Goal: Task Accomplishment & Management: Use online tool/utility

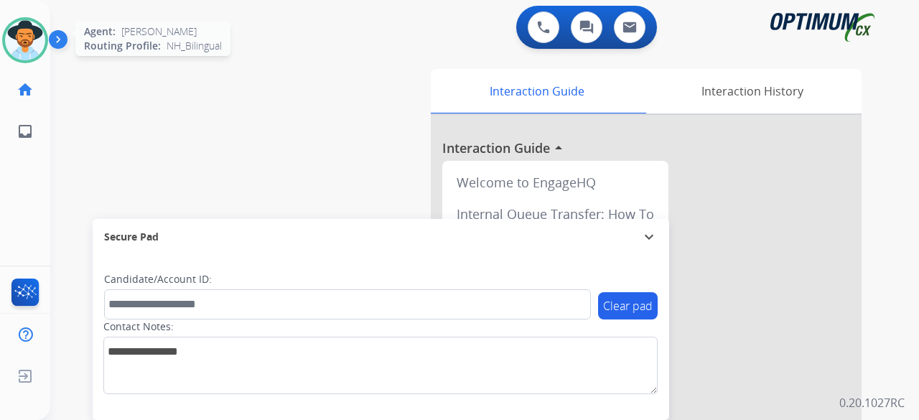
click at [24, 37] on img at bounding box center [25, 40] width 40 height 40
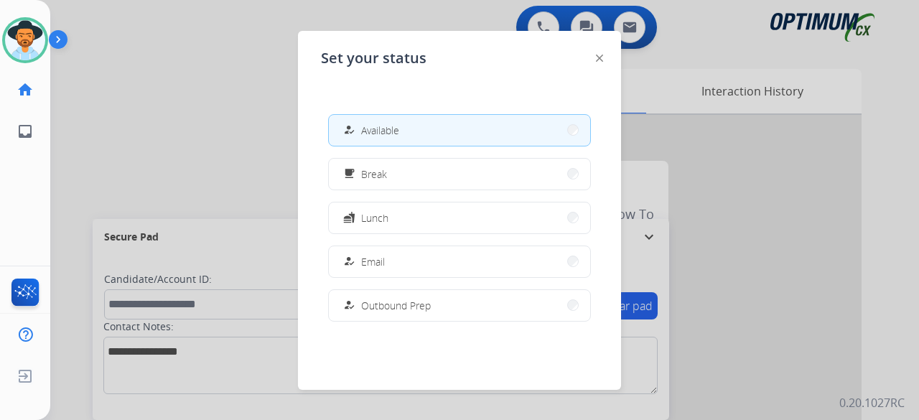
click at [204, 117] on div at bounding box center [459, 210] width 919 height 420
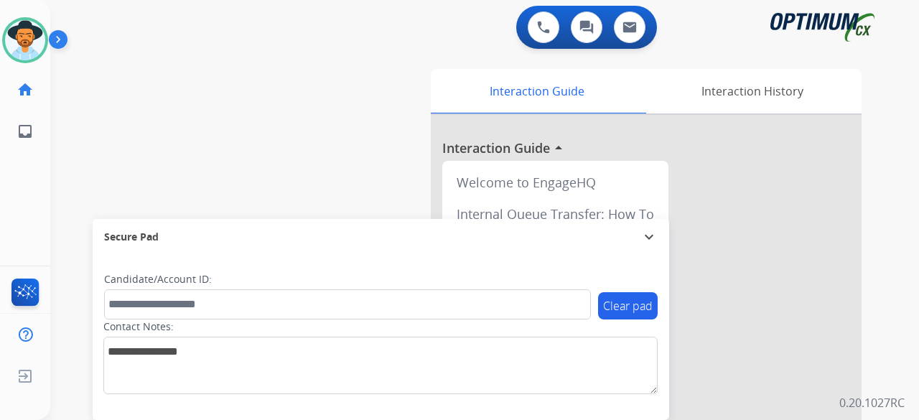
click at [204, 117] on div "swap_horiz Break voice bridge close_fullscreen Connect 3-Way Call merge_type Se…" at bounding box center [467, 351] width 834 height 599
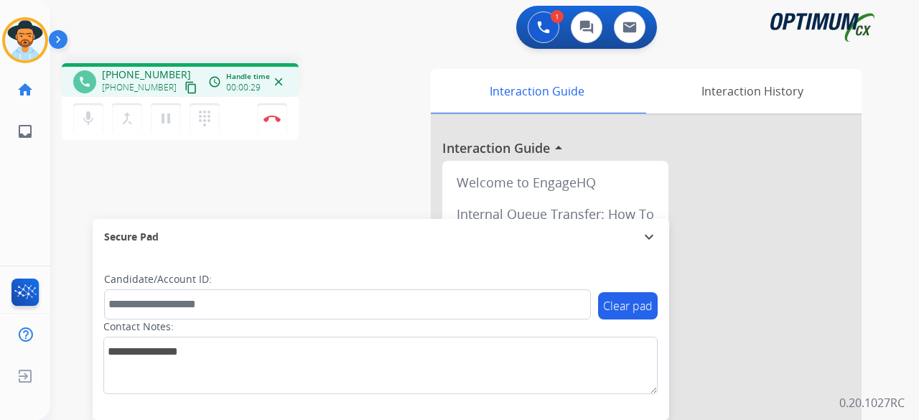
click at [185, 89] on mat-icon "content_copy" at bounding box center [191, 87] width 13 height 13
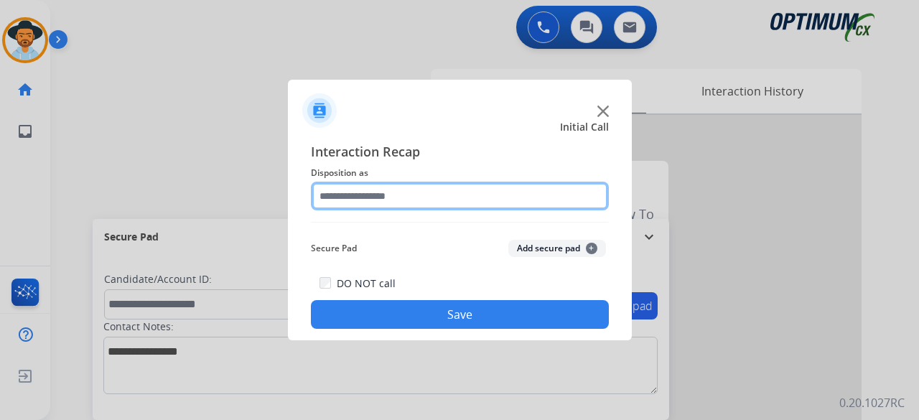
click at [421, 198] on input "text" at bounding box center [460, 196] width 298 height 29
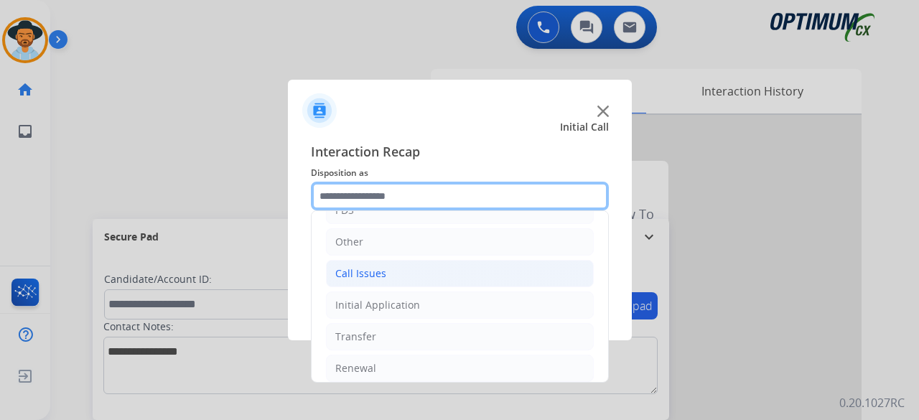
scroll to position [90, 0]
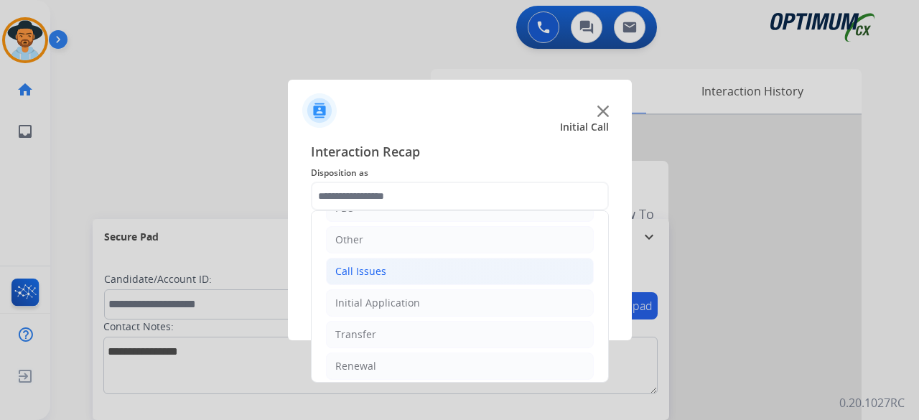
click at [415, 268] on li "Call Issues" at bounding box center [460, 271] width 268 height 27
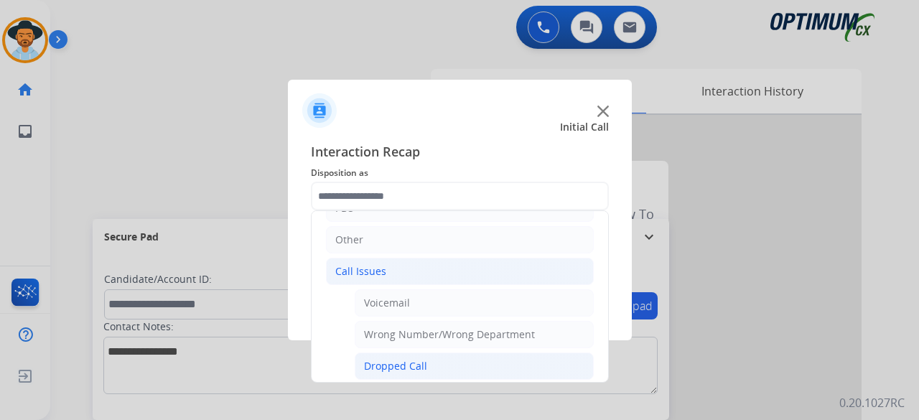
click at [411, 359] on div "Dropped Call" at bounding box center [395, 366] width 63 height 14
type input "**********"
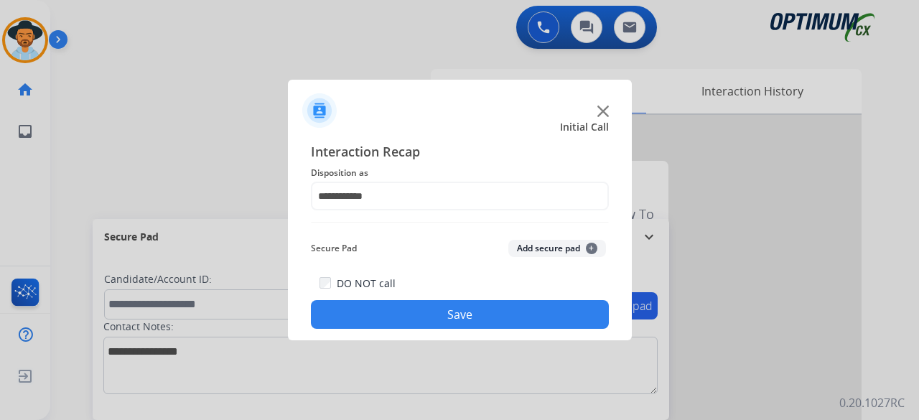
click at [543, 245] on button "Add secure pad +" at bounding box center [557, 248] width 98 height 17
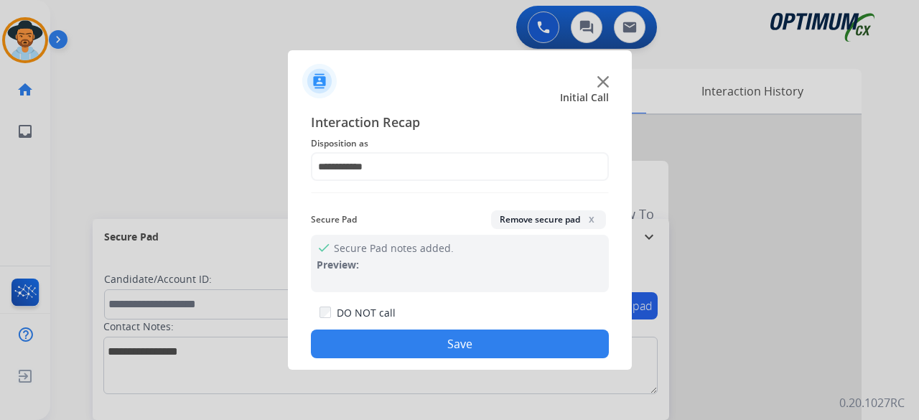
click at [452, 341] on button "Save" at bounding box center [460, 344] width 298 height 29
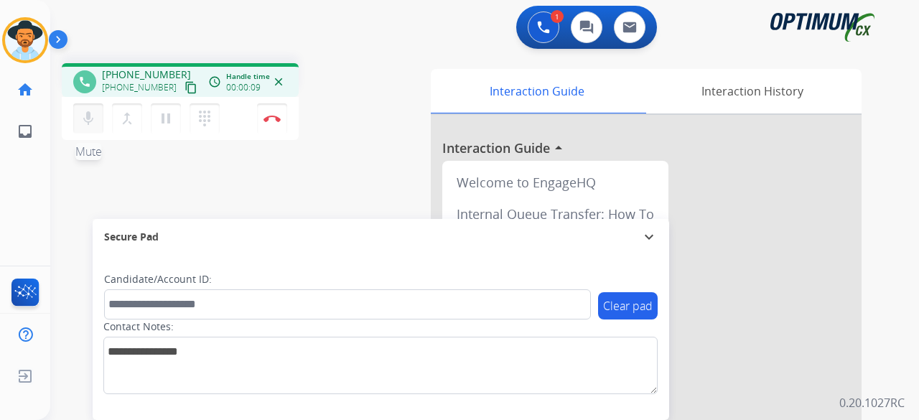
click at [87, 121] on mat-icon "mic" at bounding box center [88, 118] width 17 height 17
click at [185, 90] on mat-icon "content_copy" at bounding box center [191, 87] width 13 height 13
click at [80, 120] on mat-icon "mic_off" at bounding box center [88, 118] width 17 height 17
click at [273, 115] on img at bounding box center [272, 118] width 17 height 7
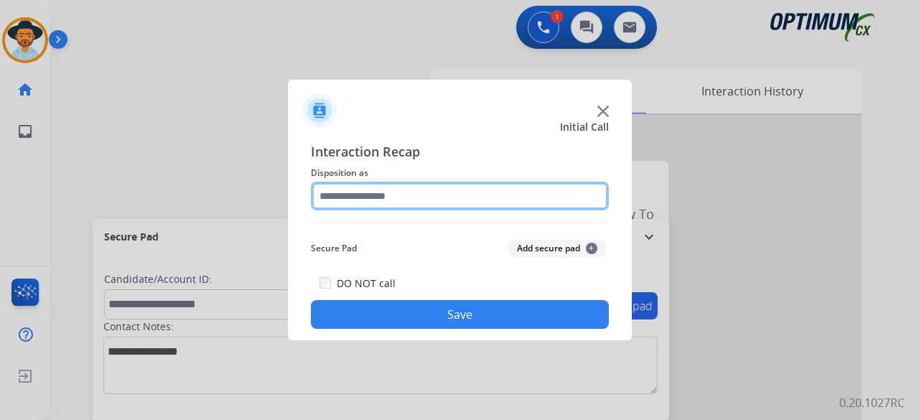
click at [498, 199] on input "text" at bounding box center [460, 196] width 298 height 29
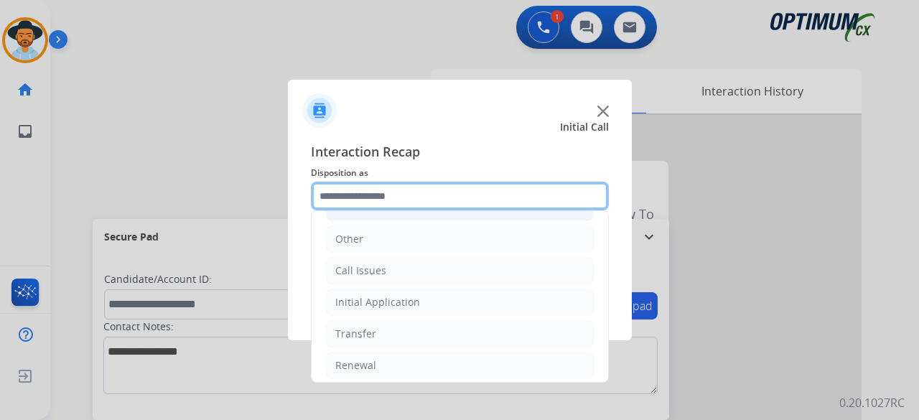
scroll to position [93, 0]
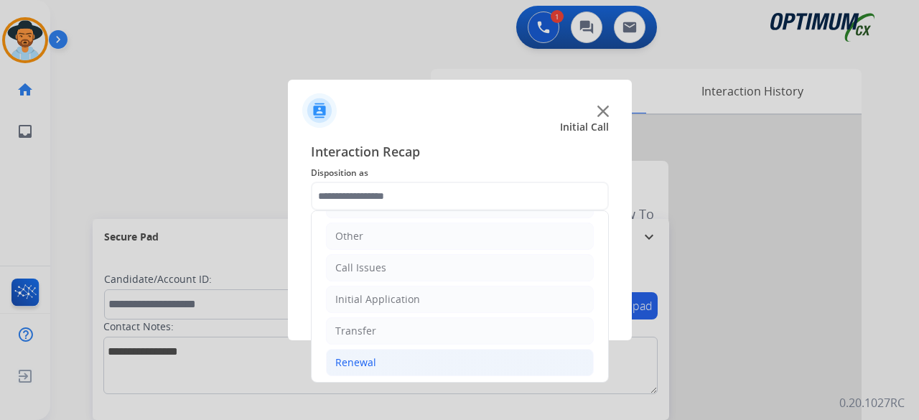
click at [358, 363] on div "Renewal" at bounding box center [355, 362] width 41 height 14
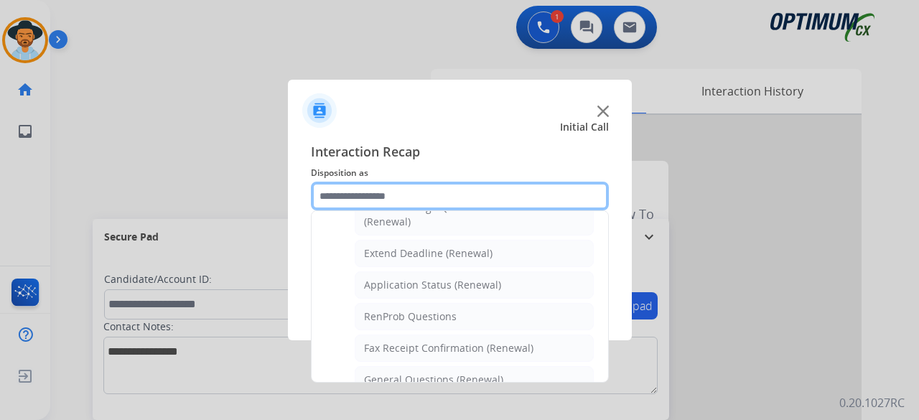
scroll to position [283, 0]
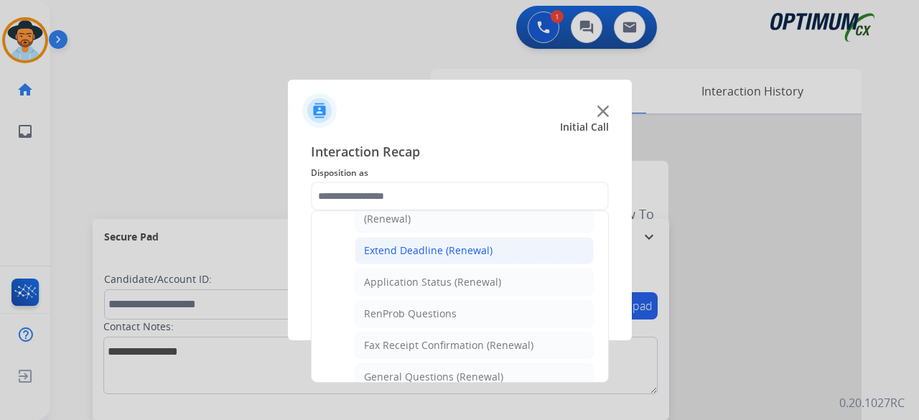
click at [450, 255] on li "Extend Deadline (Renewal)" at bounding box center [474, 250] width 239 height 27
type input "**********"
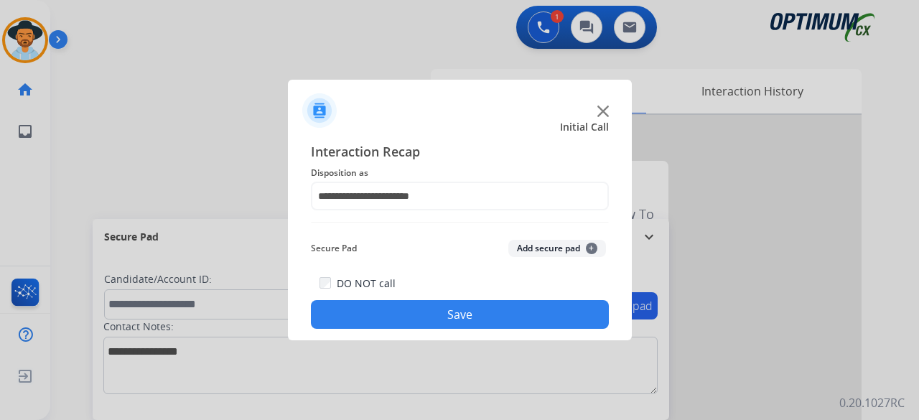
click at [518, 246] on button "Add secure pad +" at bounding box center [557, 248] width 98 height 17
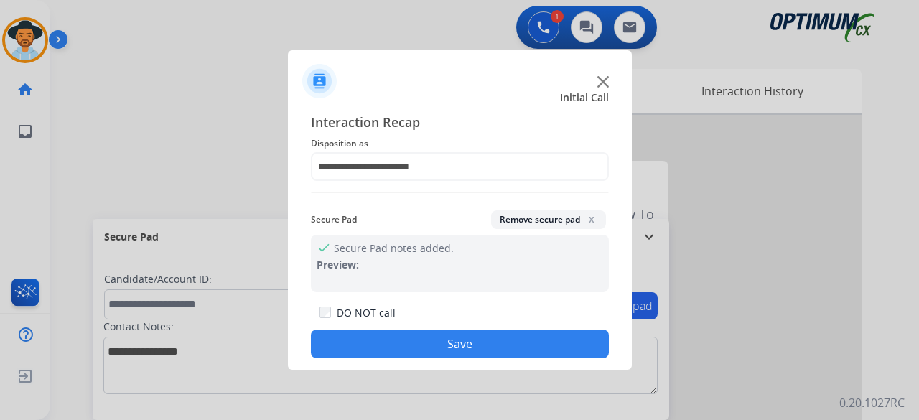
click at [434, 345] on button "Save" at bounding box center [460, 344] width 298 height 29
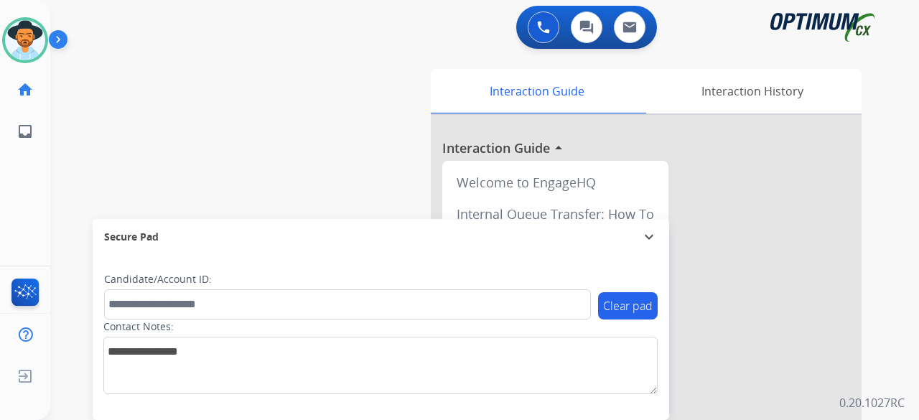
click at [139, 98] on div "swap_horiz Break voice bridge close_fullscreen Connect 3-Way Call merge_type Se…" at bounding box center [467, 351] width 834 height 599
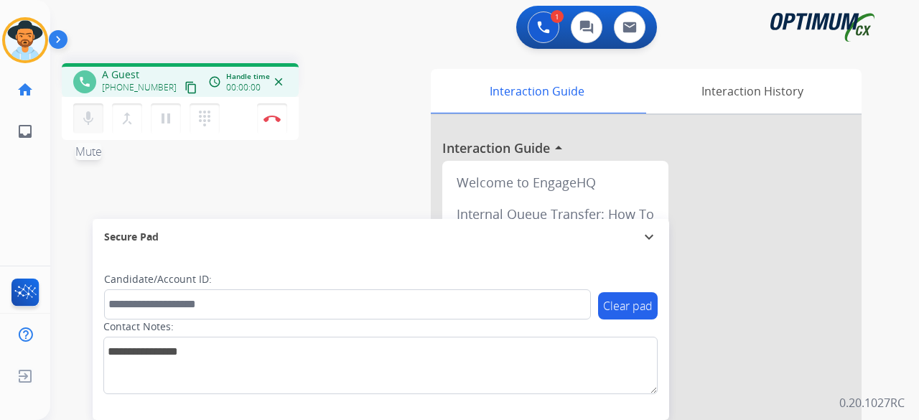
click at [87, 129] on button "mic Mute" at bounding box center [88, 118] width 30 height 30
click at [95, 114] on mat-icon "mic_off" at bounding box center [88, 118] width 17 height 17
click at [185, 85] on mat-icon "content_copy" at bounding box center [191, 87] width 13 height 13
click at [276, 117] on img at bounding box center [272, 118] width 17 height 7
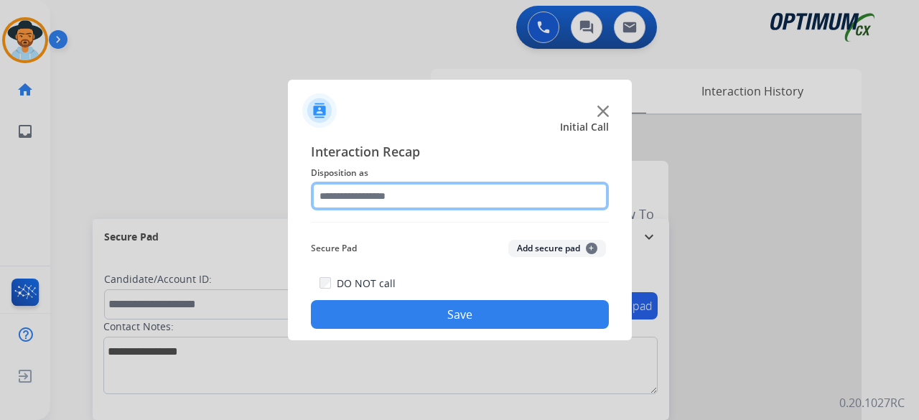
click at [434, 188] on input "text" at bounding box center [460, 196] width 298 height 29
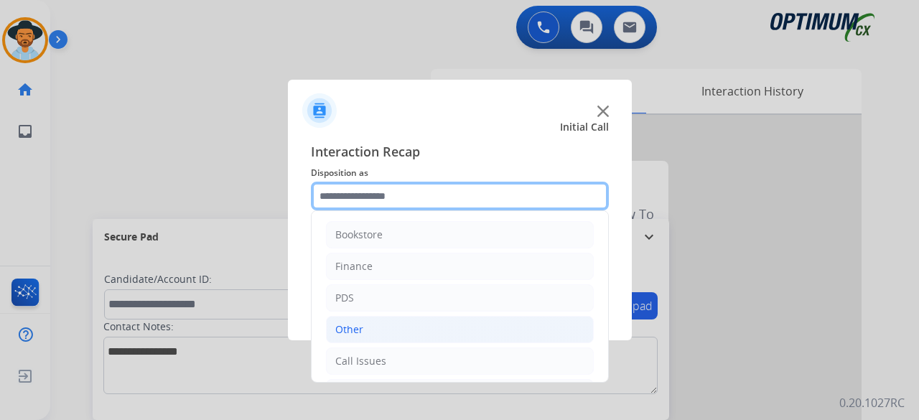
scroll to position [93, 0]
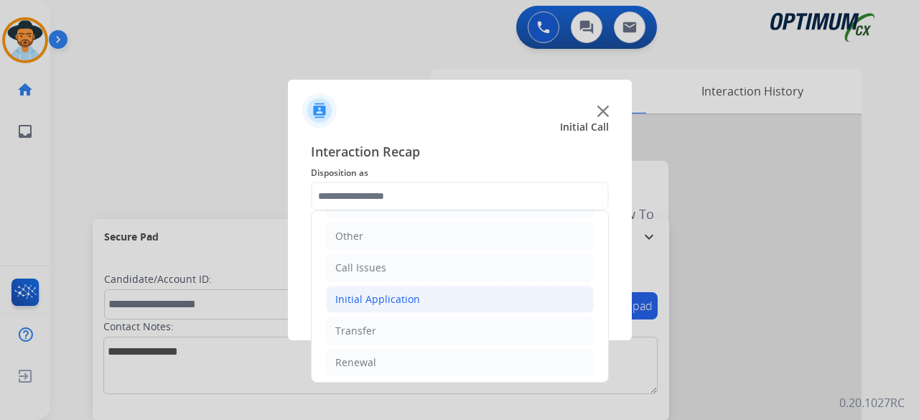
click at [394, 287] on li "Initial Application" at bounding box center [460, 299] width 268 height 27
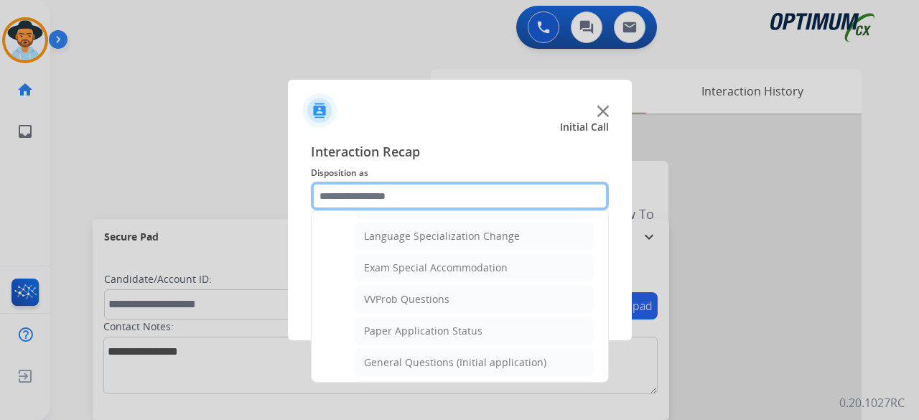
scroll to position [711, 0]
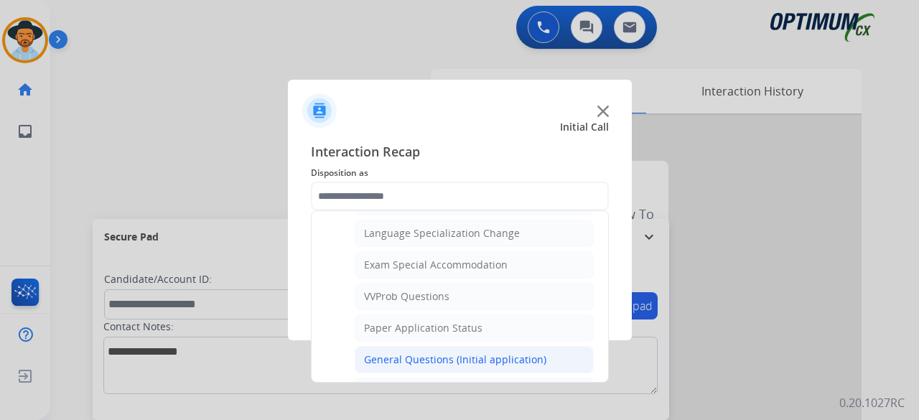
click at [447, 353] on div "General Questions (Initial application)" at bounding box center [455, 360] width 182 height 14
type input "**********"
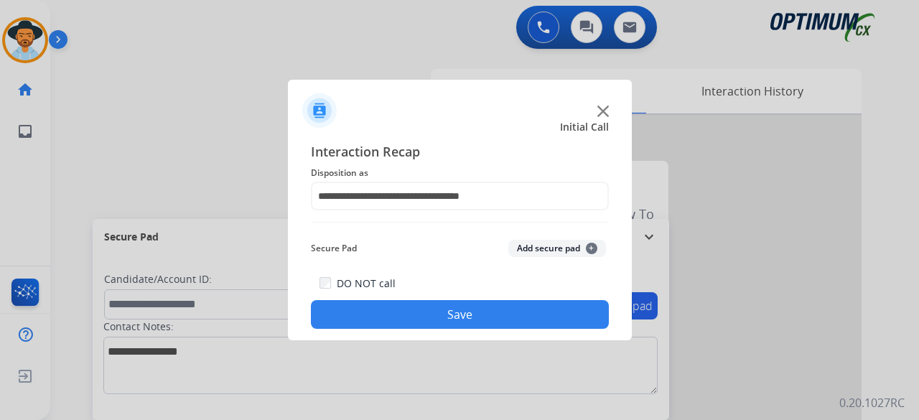
click at [553, 251] on button "Add secure pad +" at bounding box center [557, 248] width 98 height 17
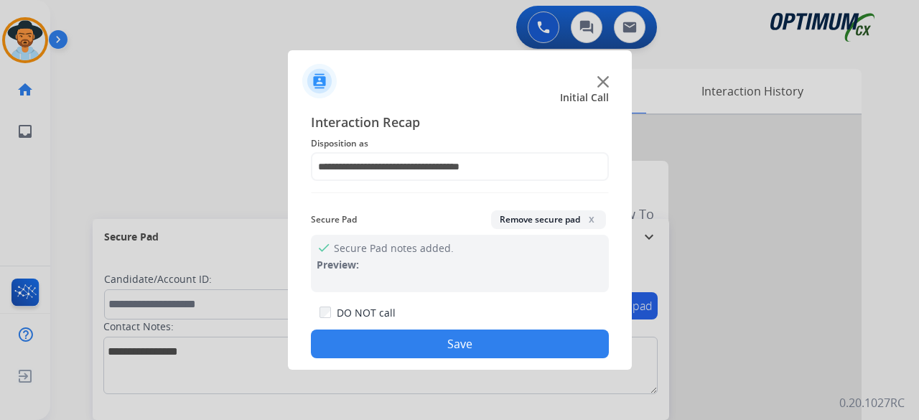
click at [467, 344] on button "Save" at bounding box center [460, 344] width 298 height 29
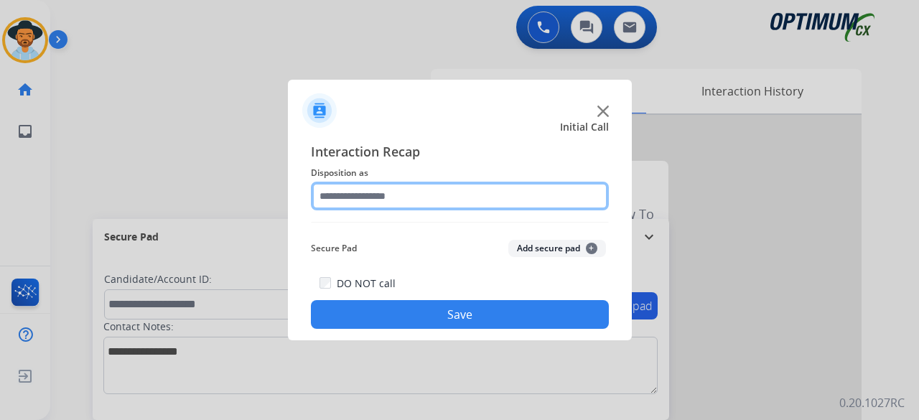
click at [404, 196] on input "text" at bounding box center [460, 196] width 298 height 29
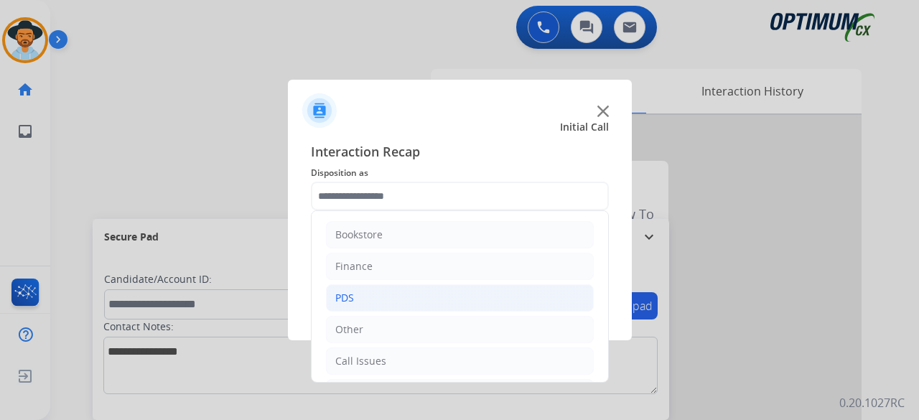
scroll to position [93, 0]
click at [386, 297] on div "Initial Application" at bounding box center [377, 299] width 85 height 14
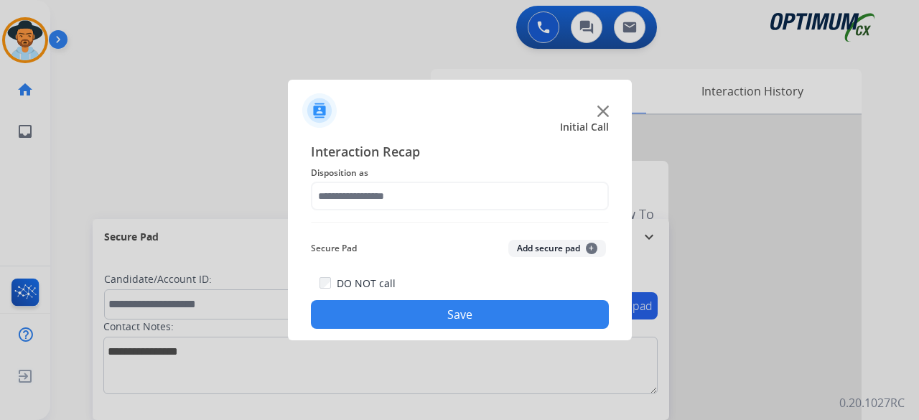
click at [432, 350] on div at bounding box center [459, 210] width 919 height 420
click at [550, 255] on button "Add secure pad +" at bounding box center [557, 248] width 98 height 17
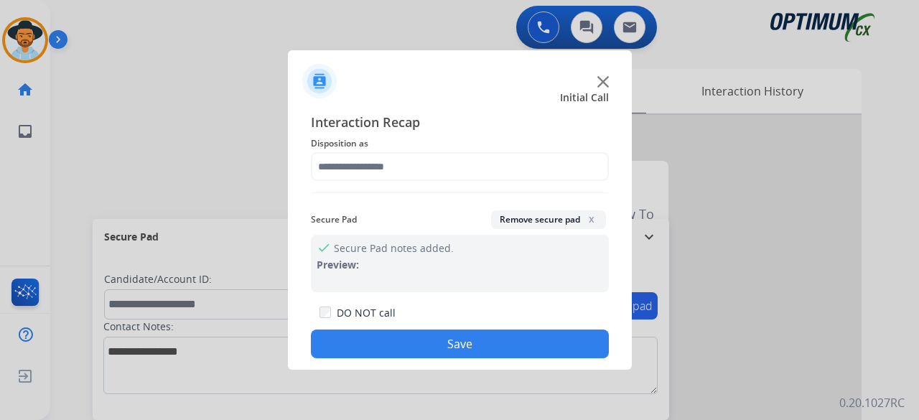
click at [477, 337] on button "Save" at bounding box center [460, 344] width 298 height 29
click at [510, 343] on button "Save" at bounding box center [460, 344] width 298 height 29
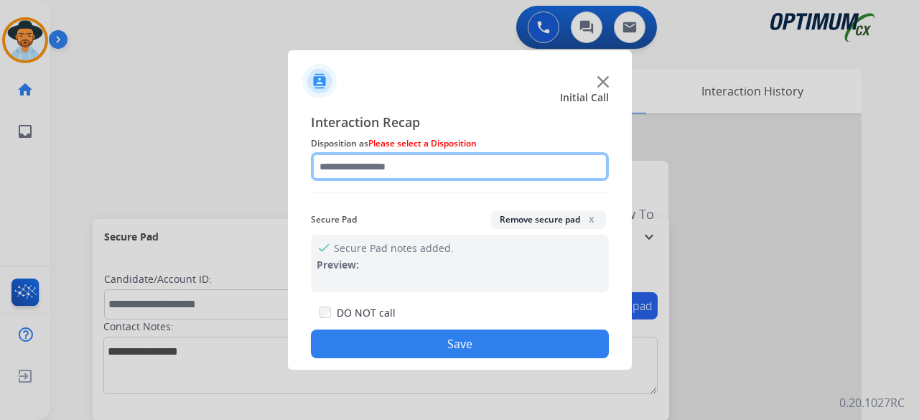
click at [434, 160] on input "text" at bounding box center [460, 166] width 298 height 29
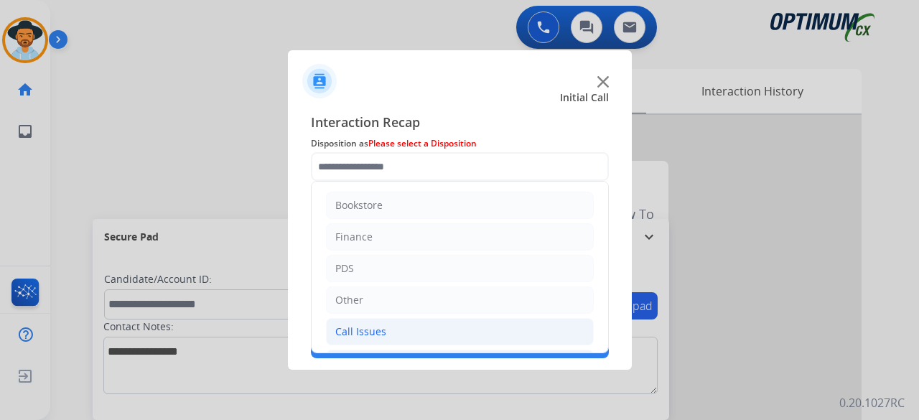
click at [462, 322] on li "Call Issues" at bounding box center [460, 331] width 268 height 27
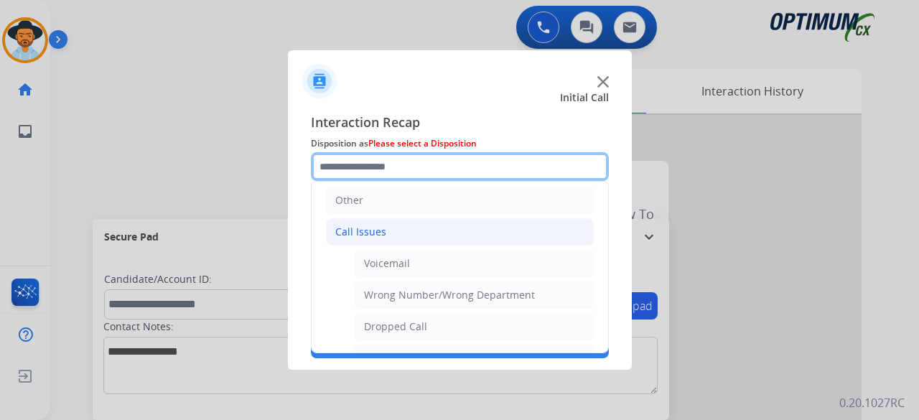
scroll to position [143, 0]
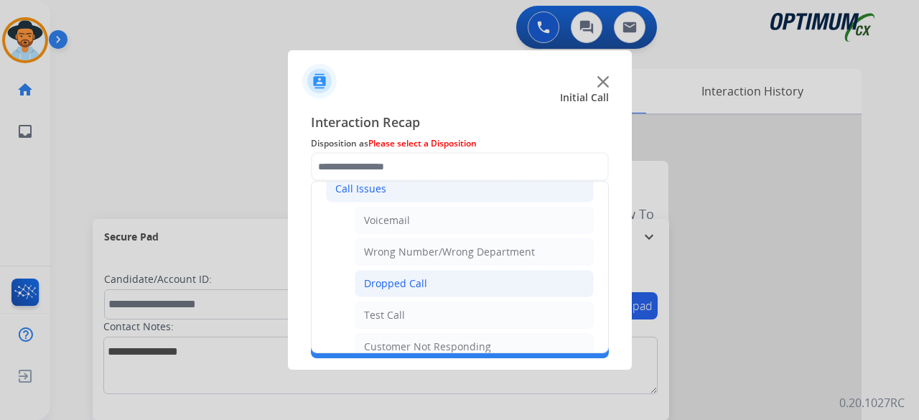
click at [406, 276] on div "Dropped Call" at bounding box center [395, 283] width 63 height 14
type input "**********"
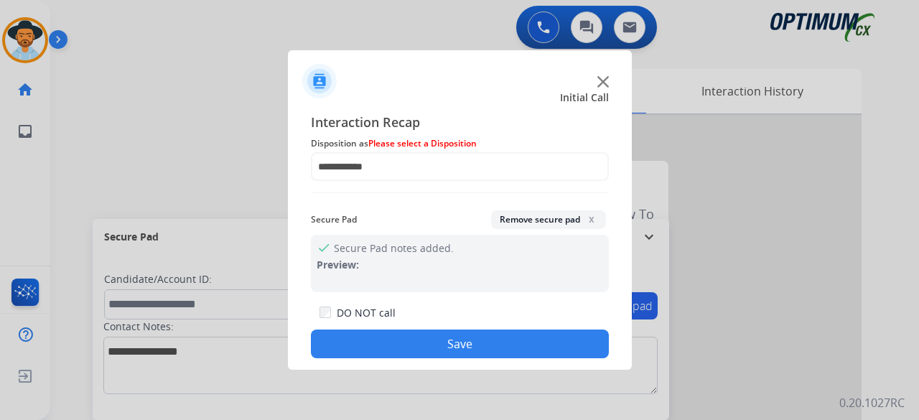
click at [472, 332] on button "Save" at bounding box center [460, 344] width 298 height 29
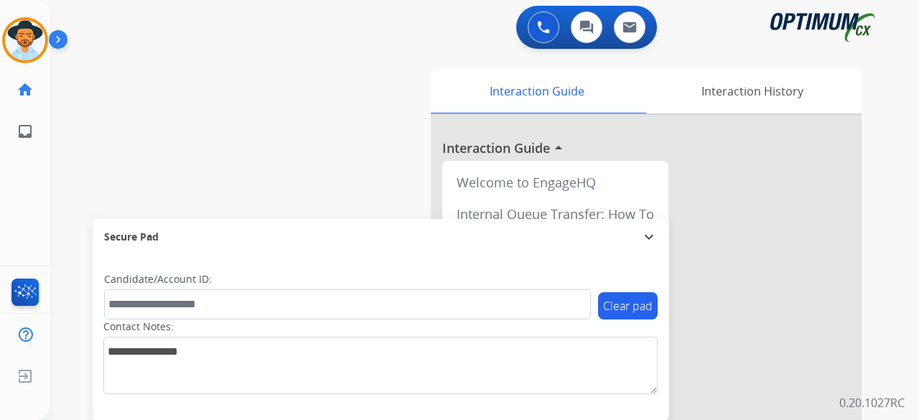
click at [106, 120] on div "swap_horiz Break voice bridge close_fullscreen Connect 3-Way Call merge_type Se…" at bounding box center [467, 351] width 834 height 599
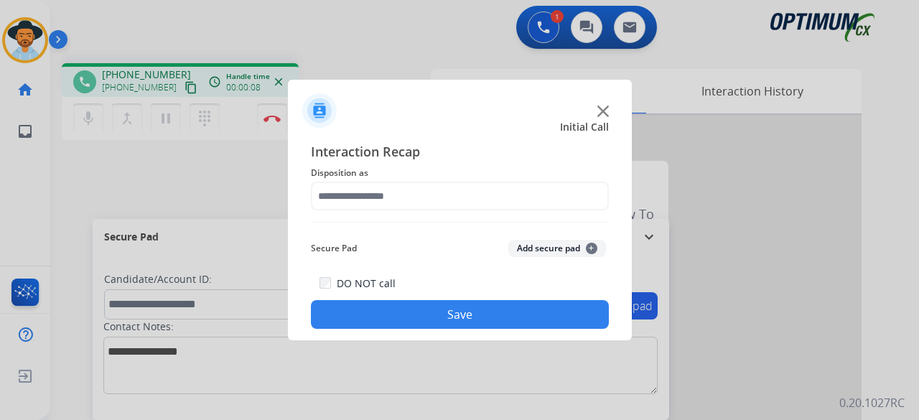
click at [605, 109] on img at bounding box center [602, 111] width 11 height 11
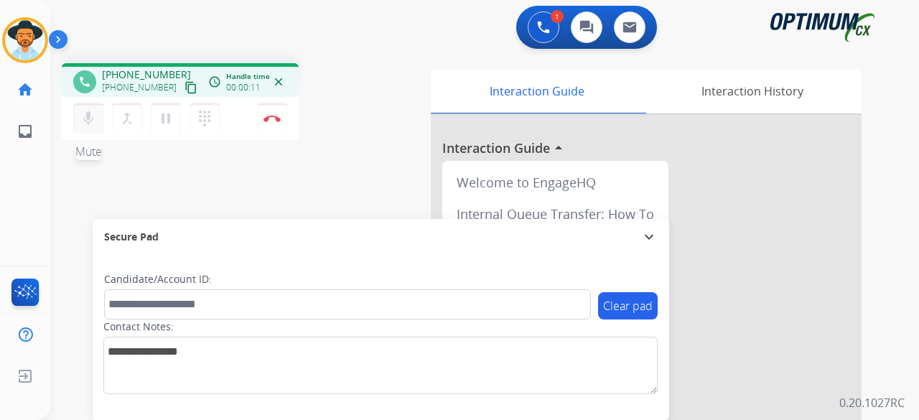
click at [92, 107] on button "mic Mute" at bounding box center [88, 118] width 30 height 30
click at [85, 111] on mat-icon "mic_off" at bounding box center [88, 118] width 17 height 17
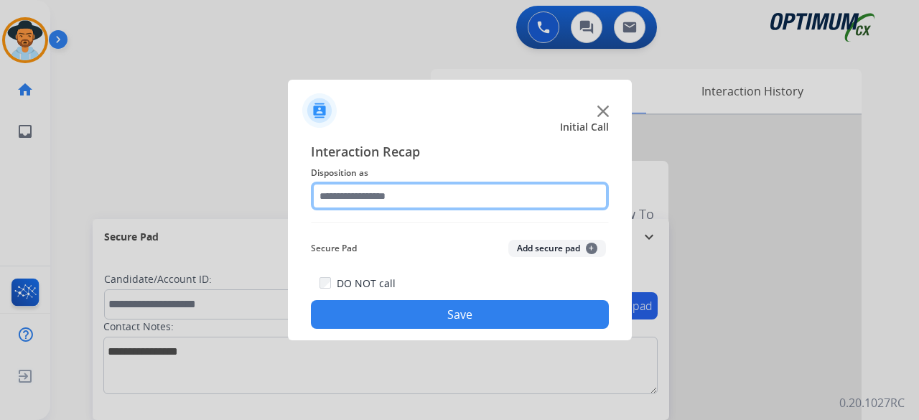
click at [439, 197] on input "text" at bounding box center [460, 196] width 298 height 29
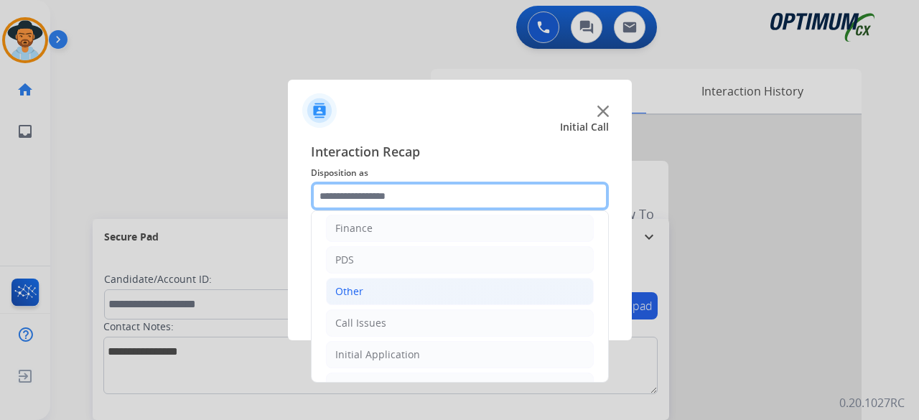
scroll to position [93, 0]
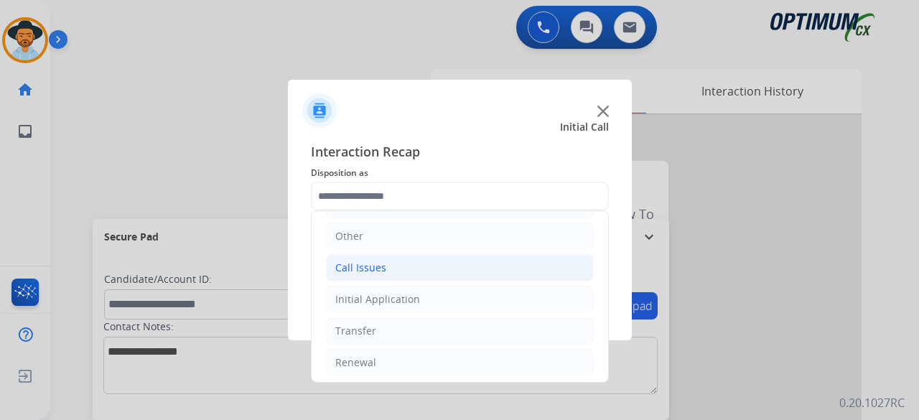
click at [416, 268] on li "Call Issues" at bounding box center [460, 267] width 268 height 27
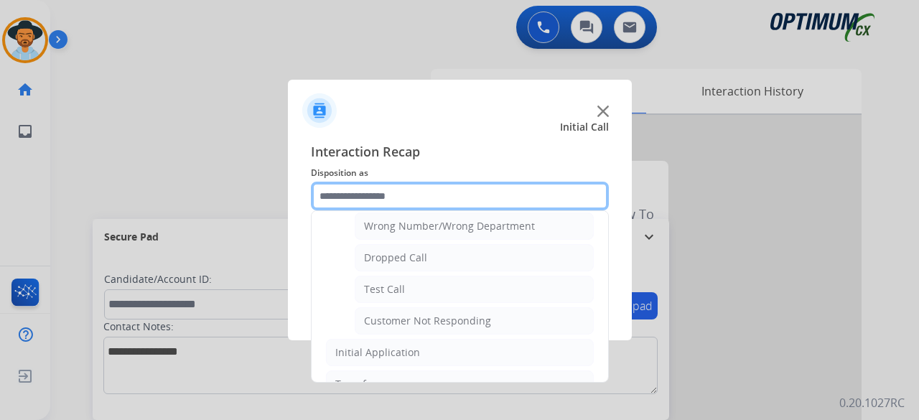
scroll to position [202, 0]
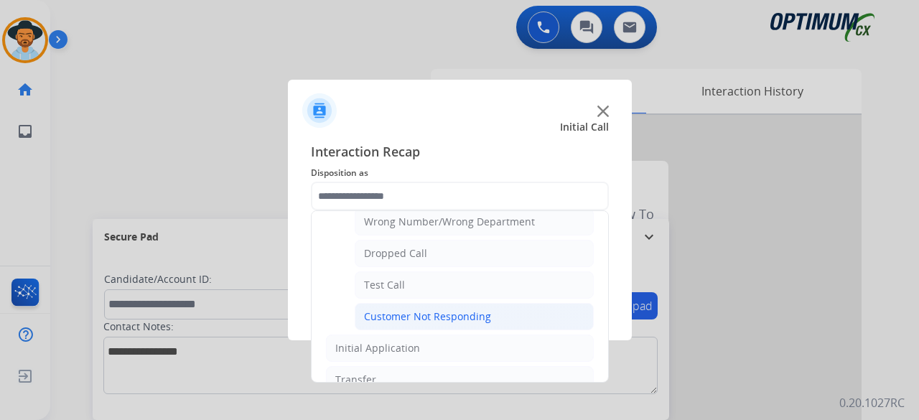
click at [444, 309] on div "Customer Not Responding" at bounding box center [427, 316] width 127 height 14
type input "**********"
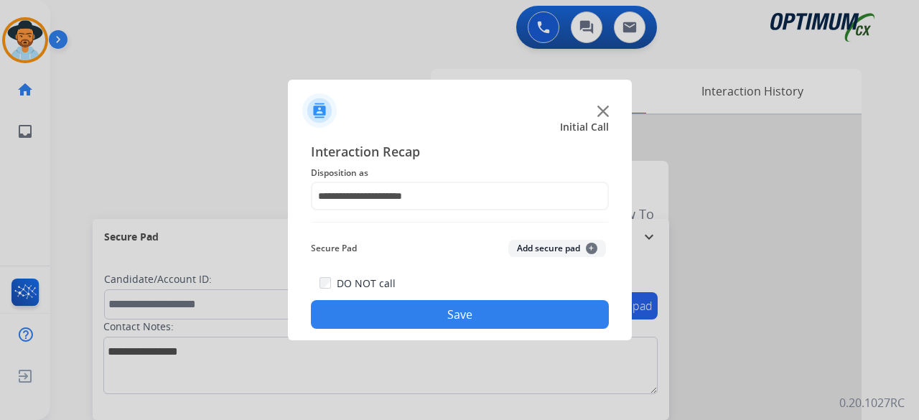
click at [559, 244] on button "Add secure pad +" at bounding box center [557, 248] width 98 height 17
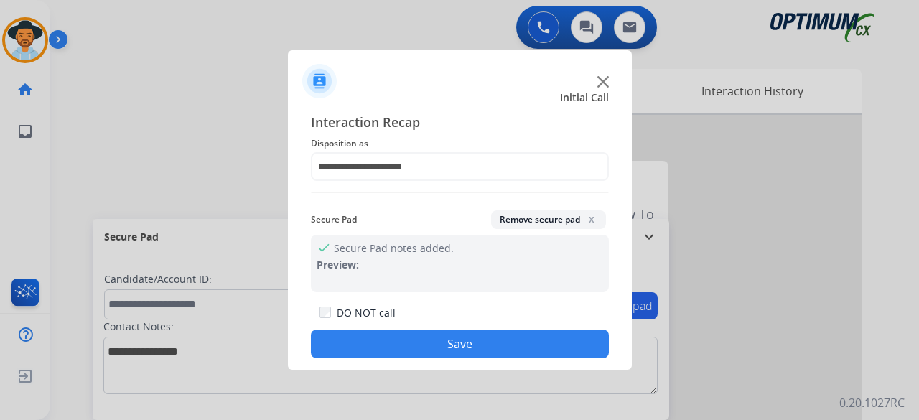
click at [488, 340] on button "Save" at bounding box center [460, 344] width 298 height 29
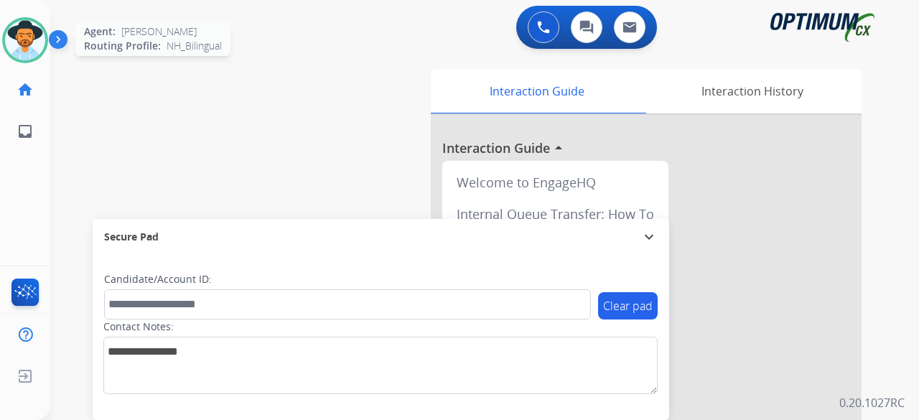
click at [29, 34] on img at bounding box center [25, 40] width 40 height 40
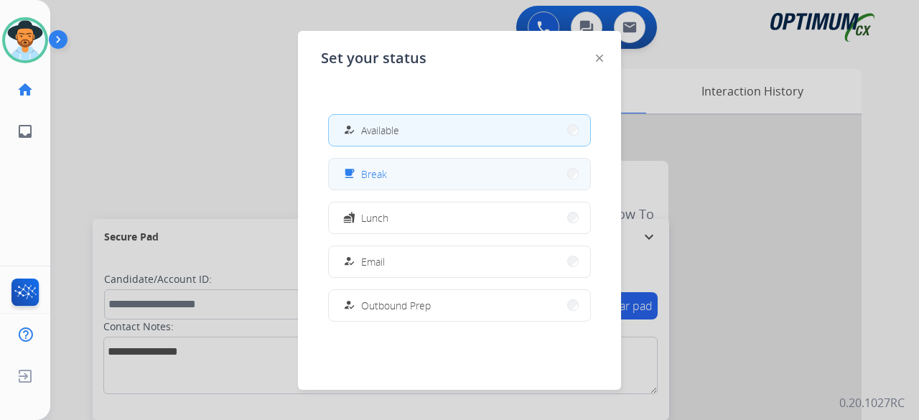
click at [401, 182] on button "free_breakfast Break" at bounding box center [459, 174] width 261 height 31
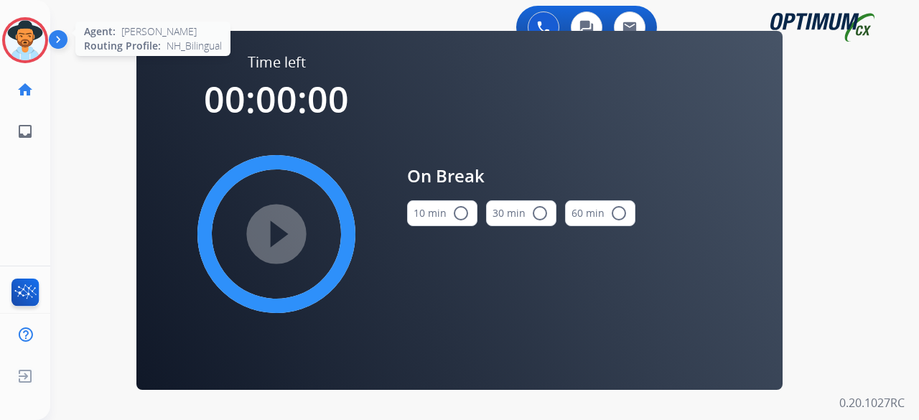
click at [34, 42] on img at bounding box center [25, 40] width 40 height 40
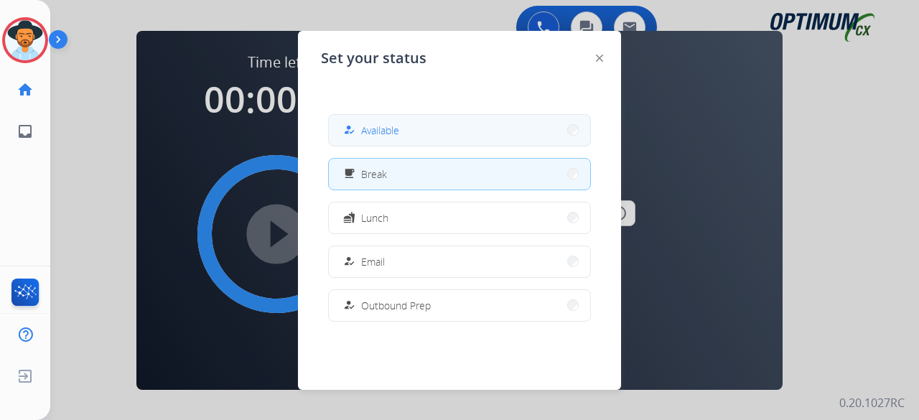
click at [434, 120] on button "how_to_reg Available" at bounding box center [459, 130] width 261 height 31
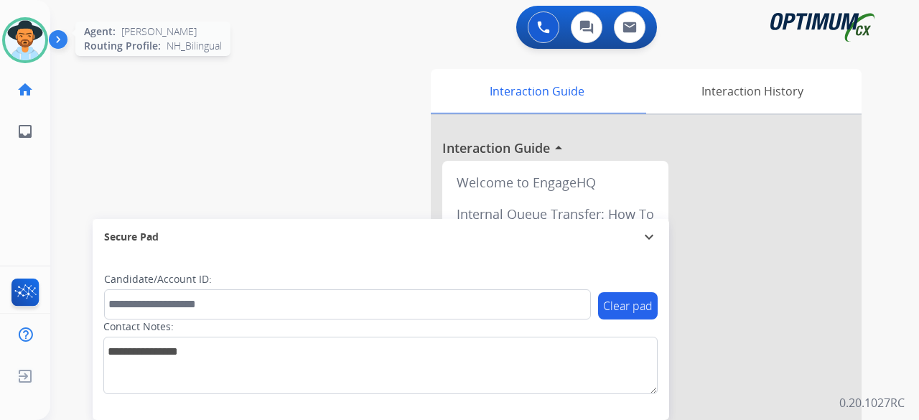
click at [27, 28] on img at bounding box center [25, 40] width 40 height 40
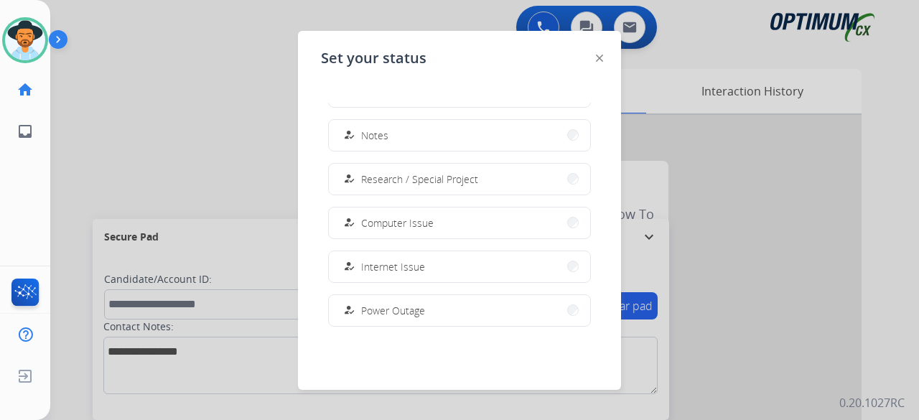
scroll to position [358, 0]
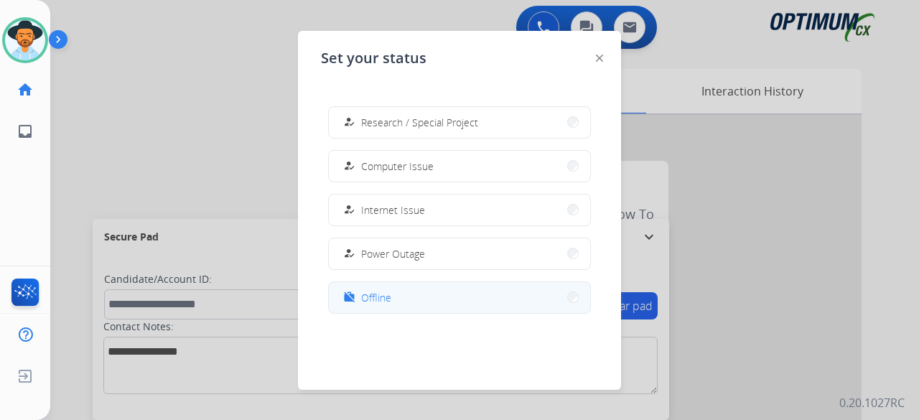
click at [428, 296] on button "work_off Offline" at bounding box center [459, 297] width 261 height 31
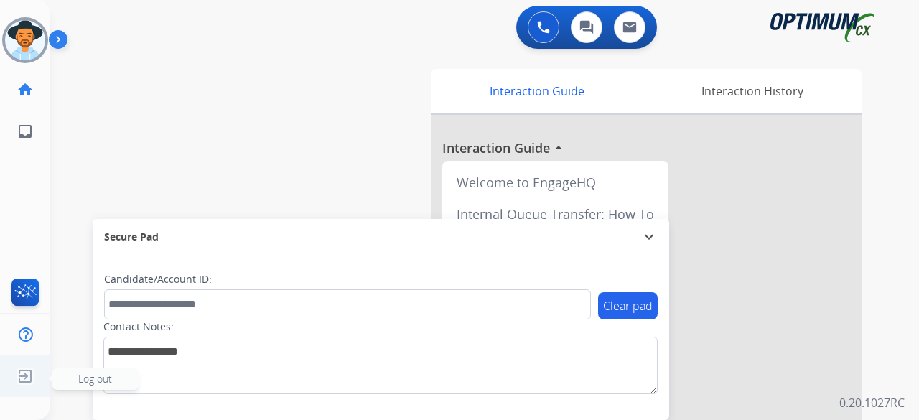
click at [101, 384] on span "Log out" at bounding box center [95, 379] width 34 height 14
